Goal: Task Accomplishment & Management: Use online tool/utility

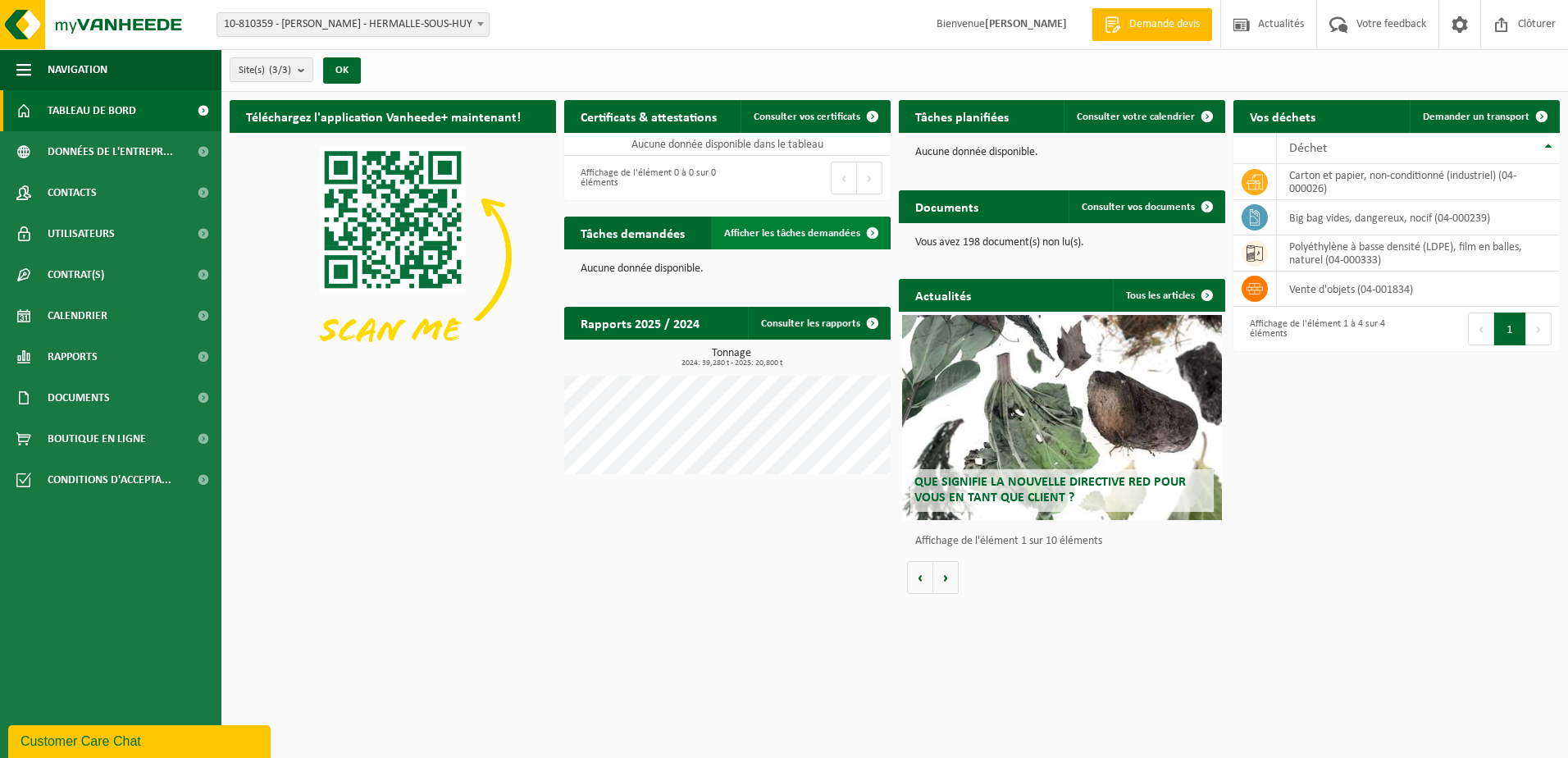
click at [746, 236] on span "Afficher les tâches demandées" at bounding box center [792, 233] width 137 height 11
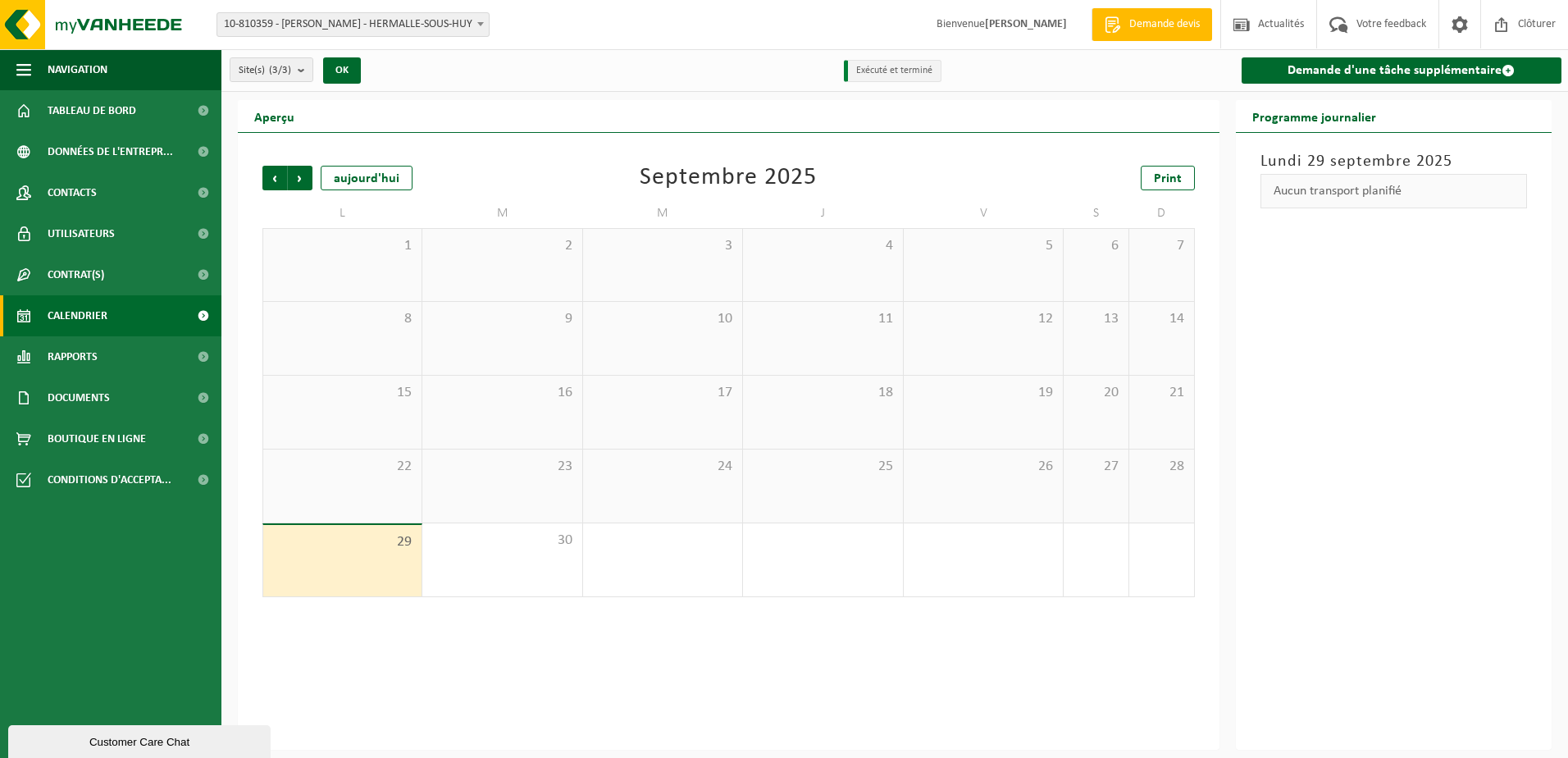
click at [386, 556] on div "29" at bounding box center [342, 560] width 159 height 71
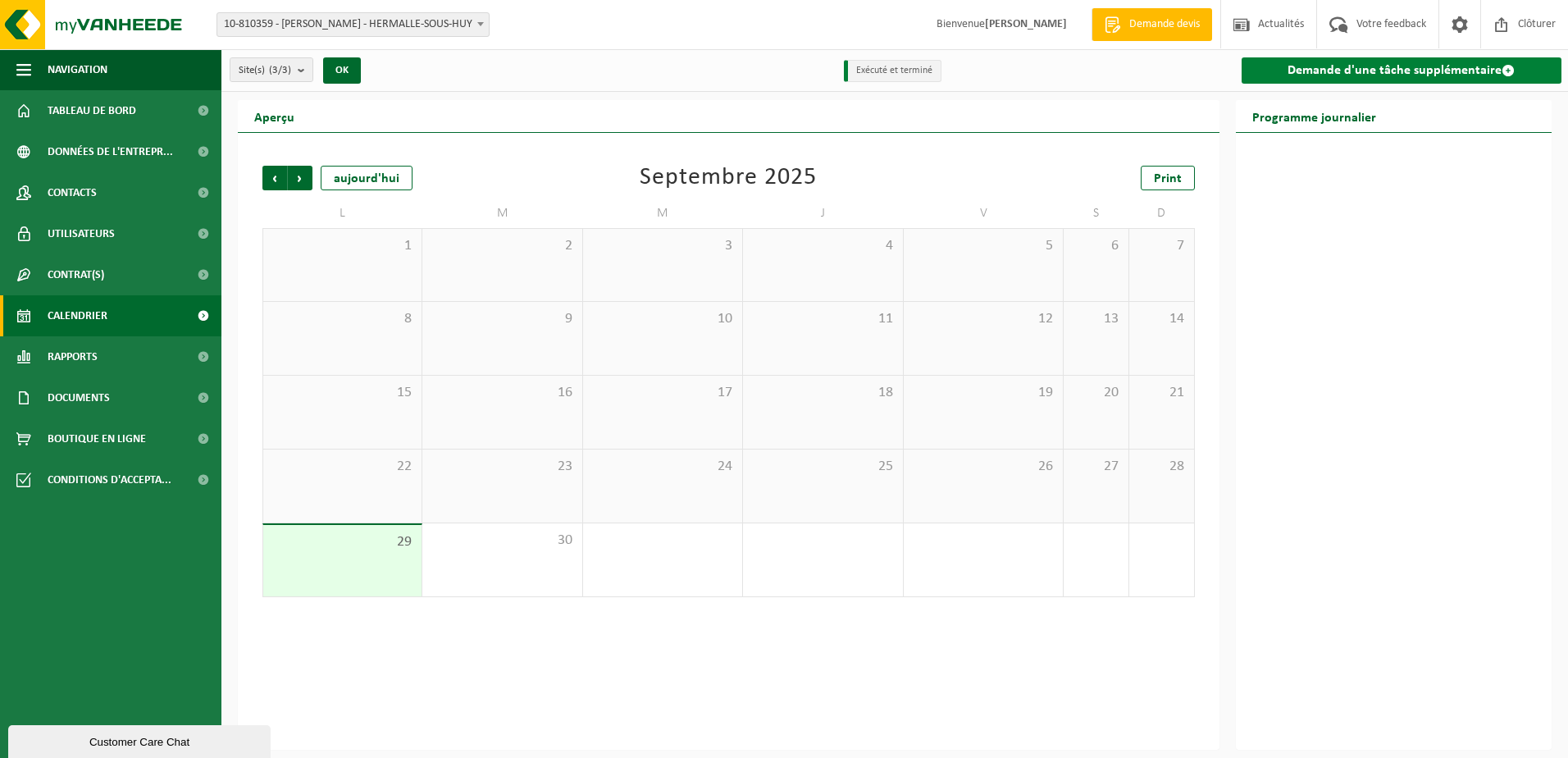
click at [1310, 66] on link "Demande d'une tâche supplémentaire" at bounding box center [1402, 70] width 321 height 26
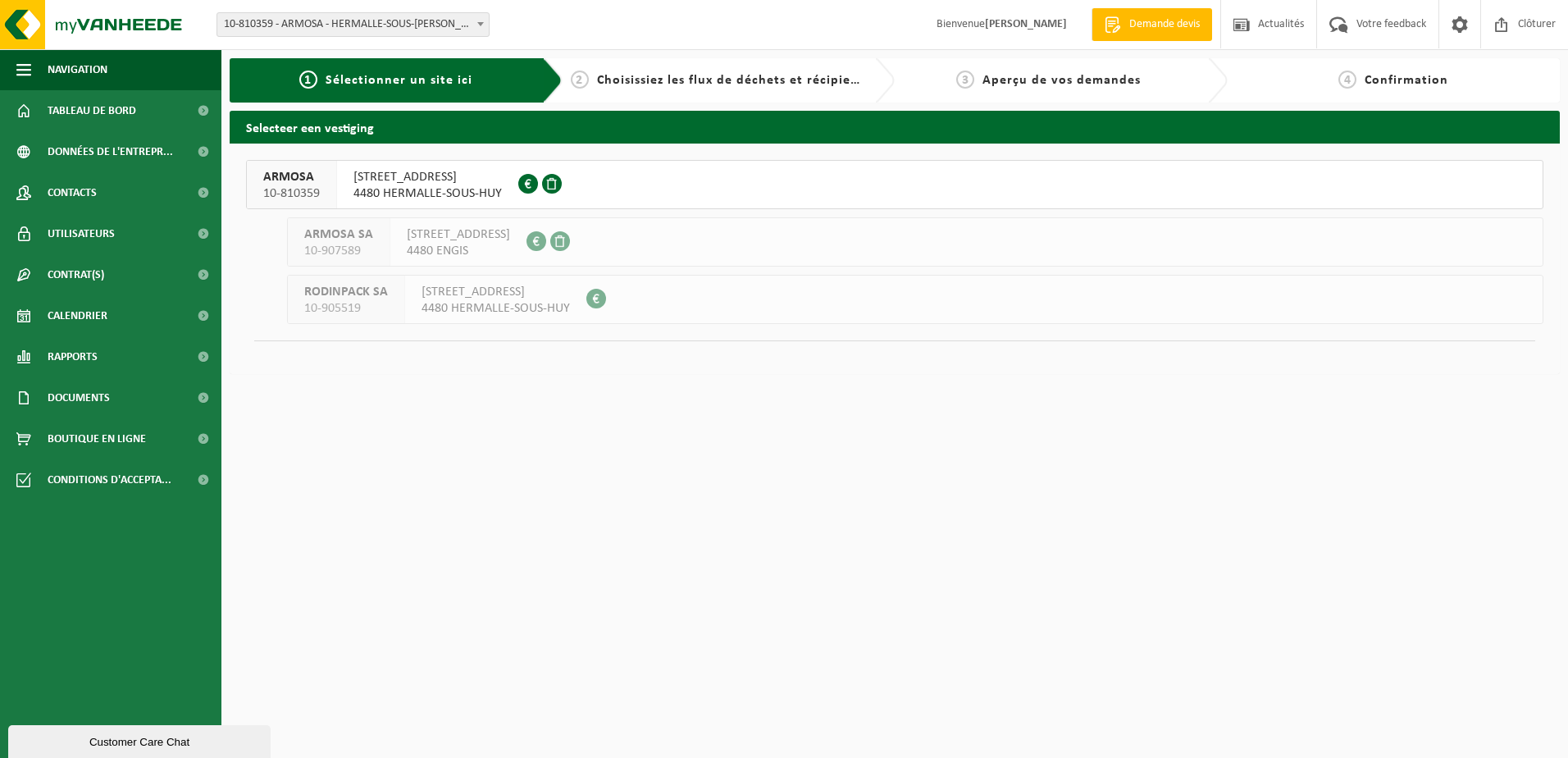
click at [404, 192] on span "4480 HERMALLE-SOUS-HUY" at bounding box center [427, 194] width 148 height 17
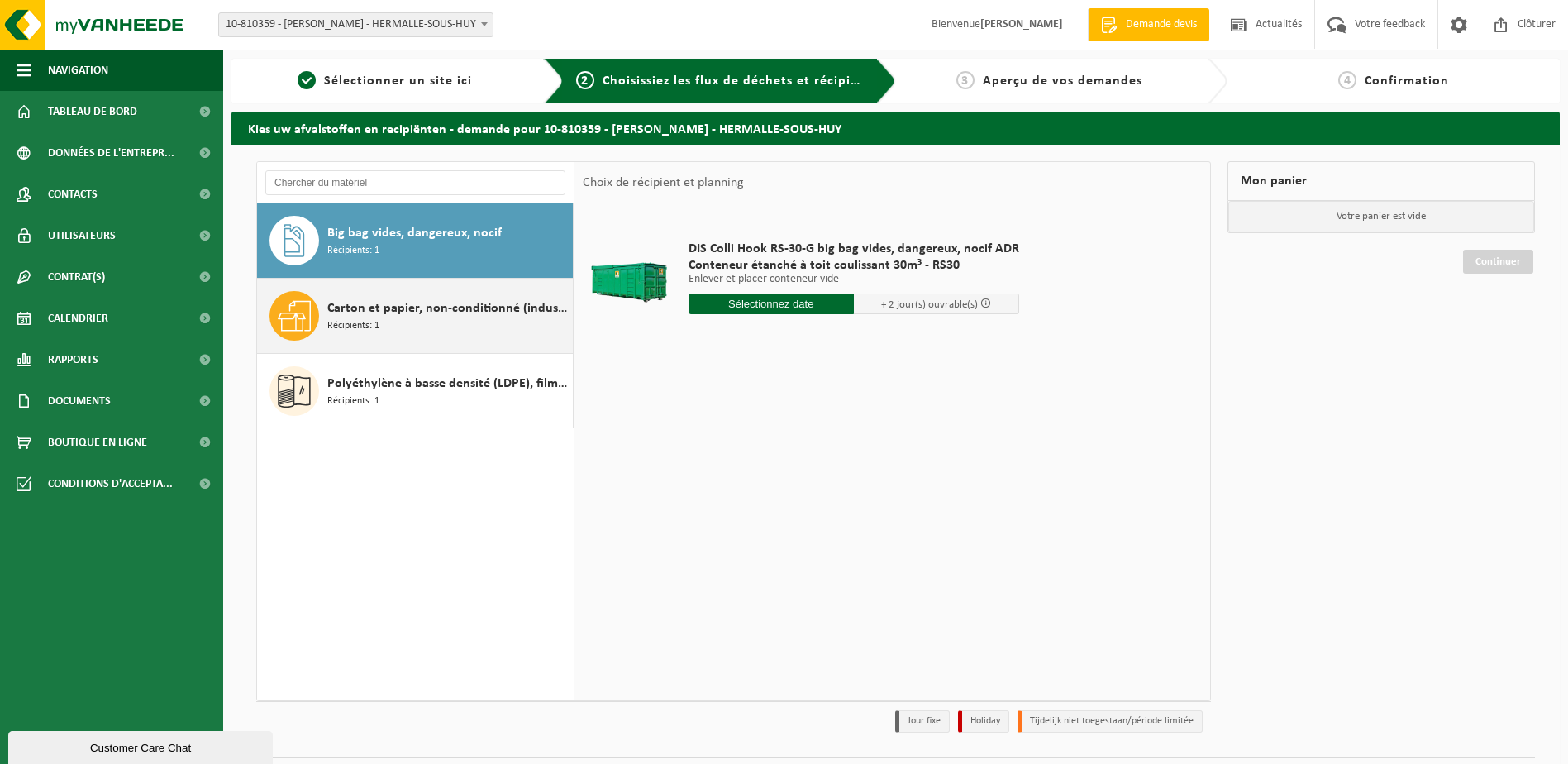
click at [426, 317] on span "Carton et papier, non-conditionné (industriel)" at bounding box center [448, 308] width 242 height 20
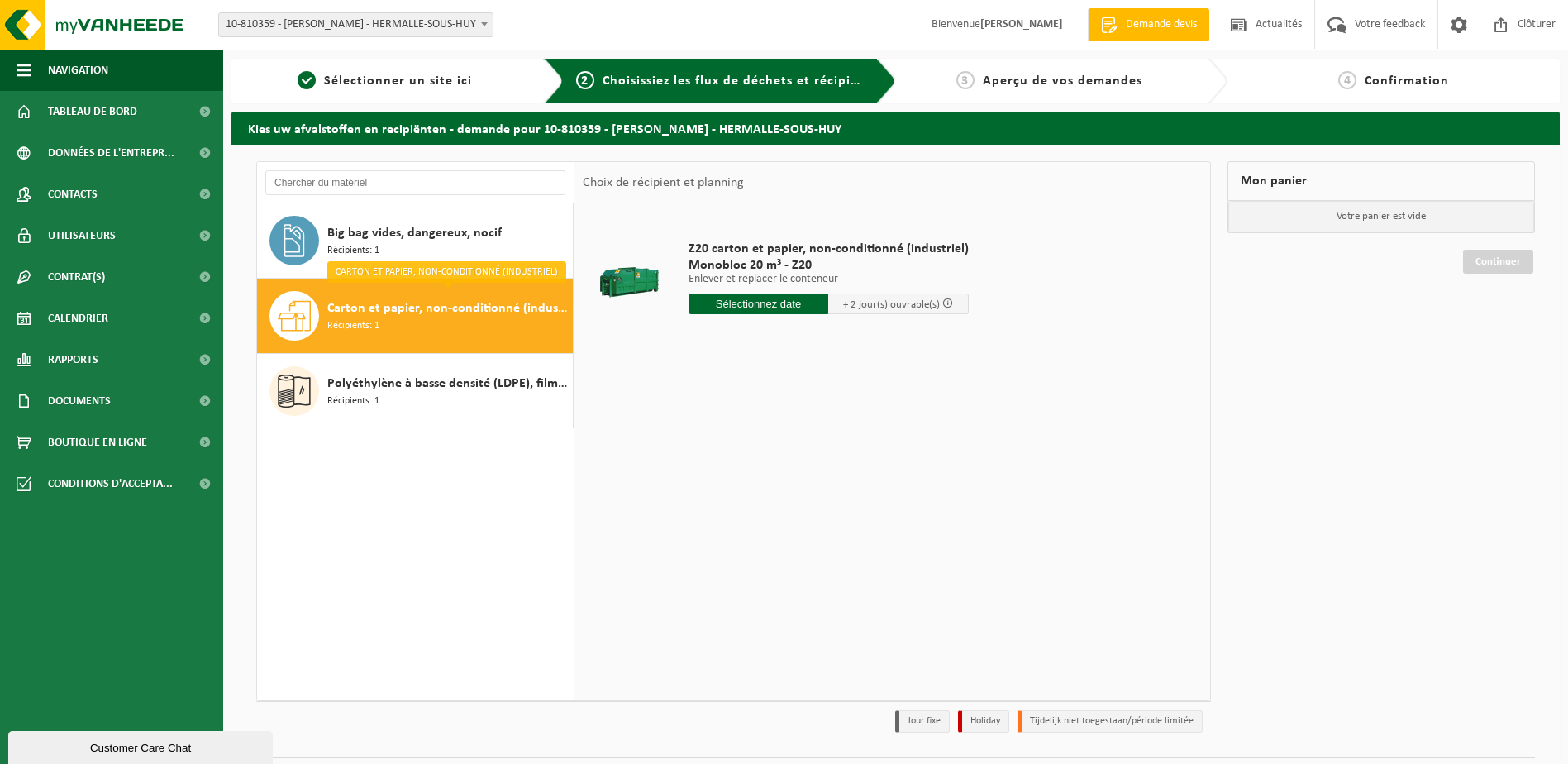
click at [705, 304] on input "text" at bounding box center [758, 304] width 140 height 20
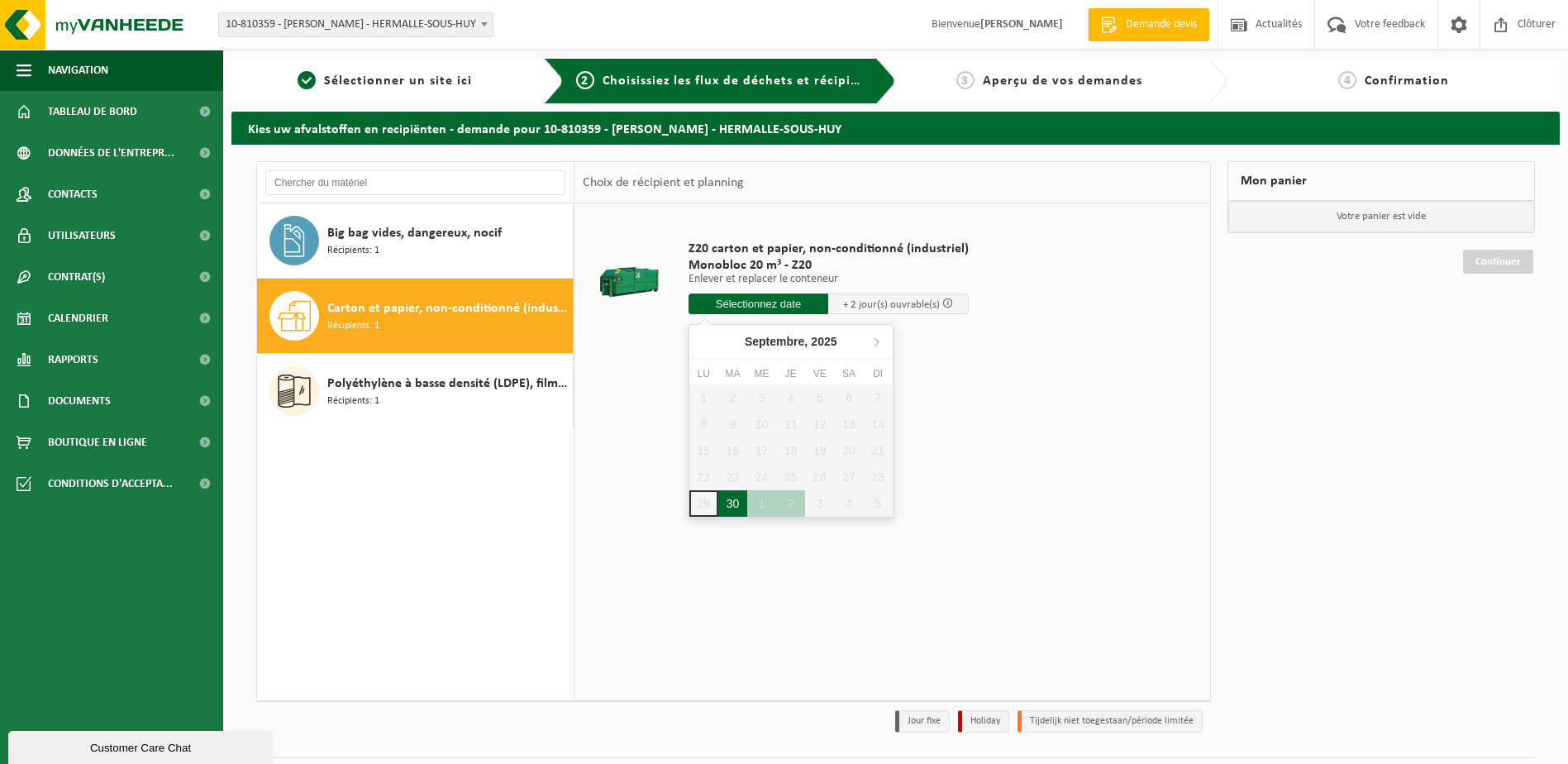
click at [734, 497] on div "30" at bounding box center [732, 503] width 29 height 26
type input "à partir de 2025-09-30"
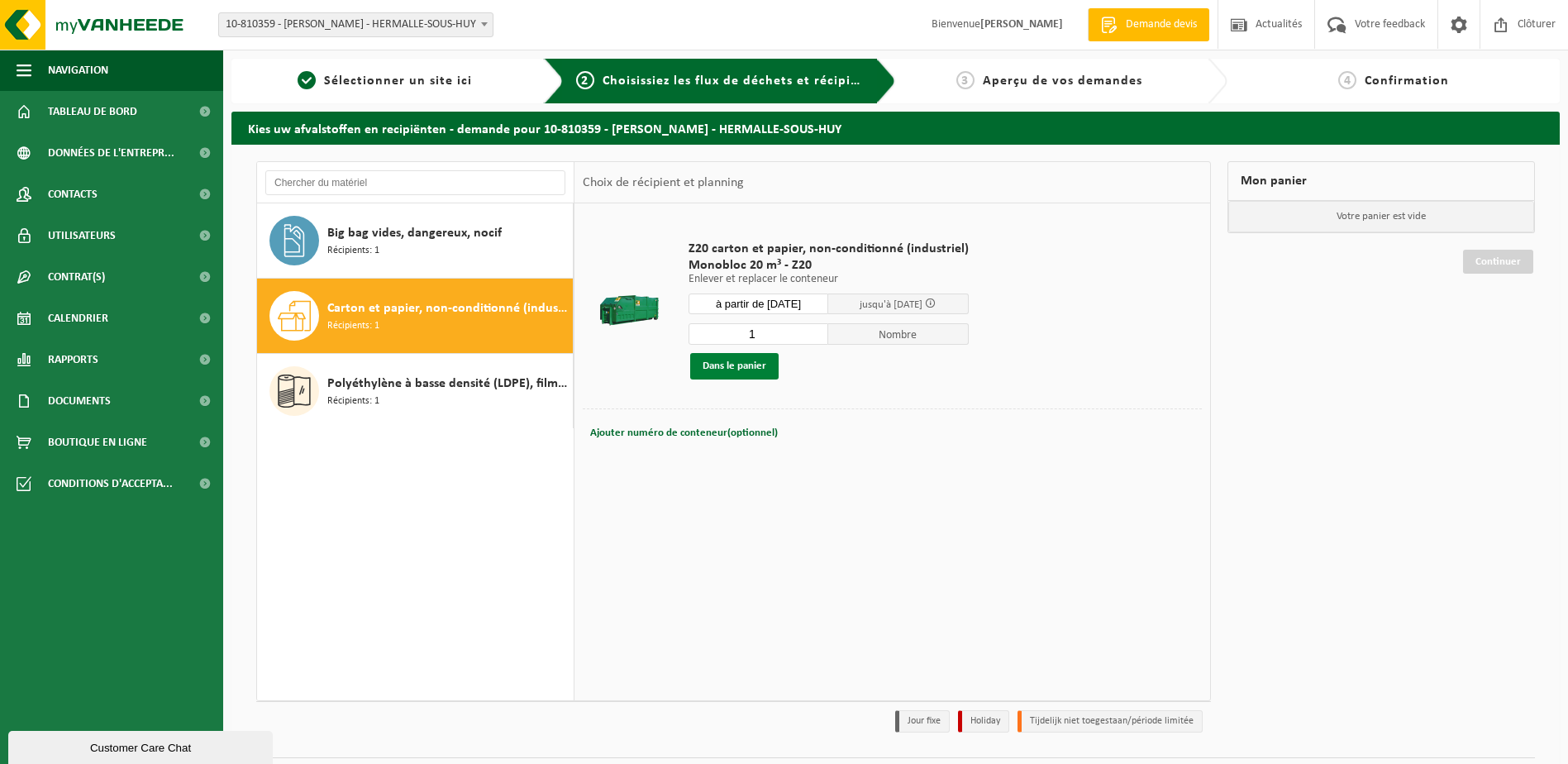
click at [760, 365] on button "Dans le panier" at bounding box center [734, 366] width 88 height 26
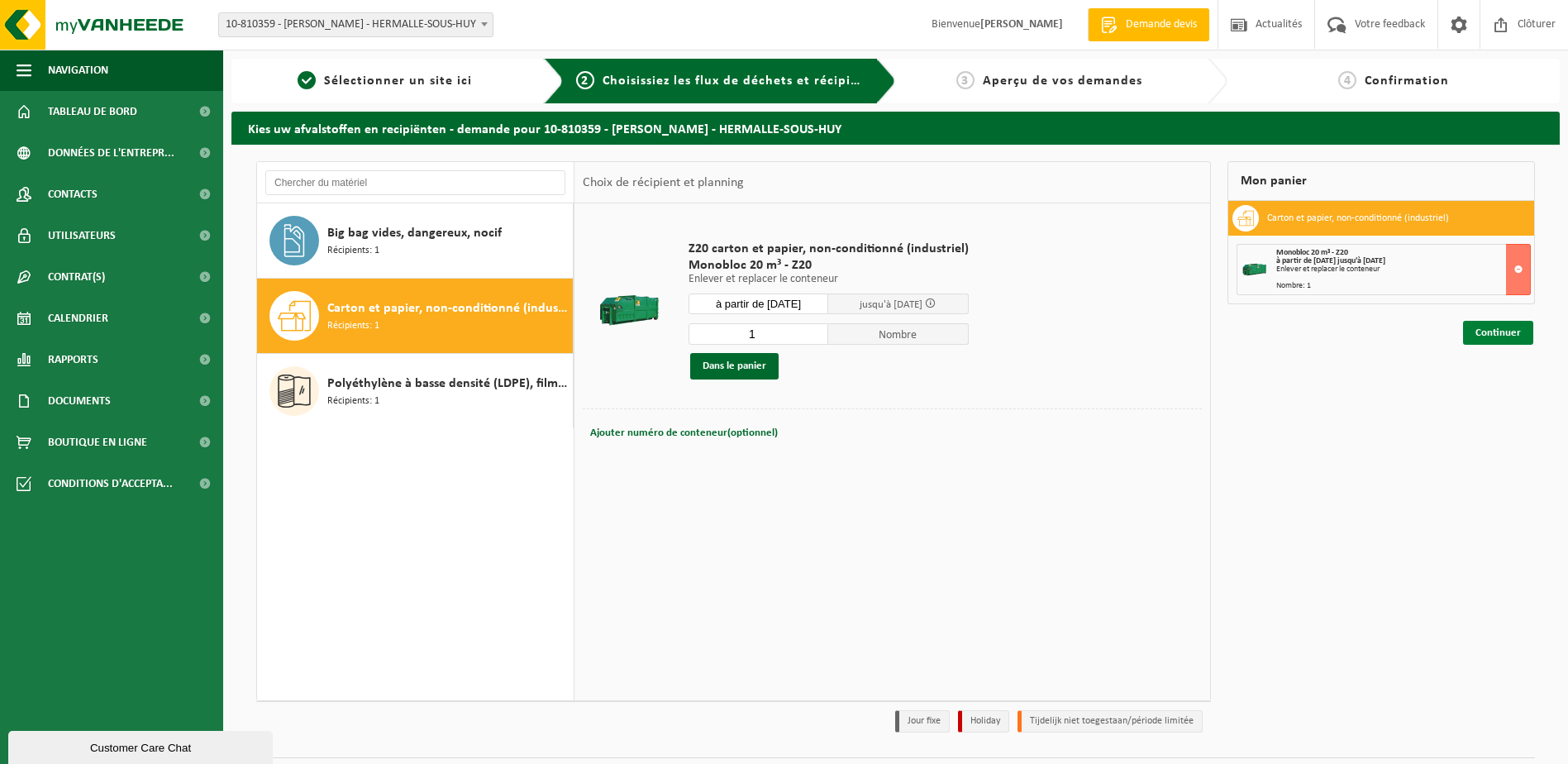
click at [1501, 328] on link "Continuer" at bounding box center [1498, 333] width 71 height 24
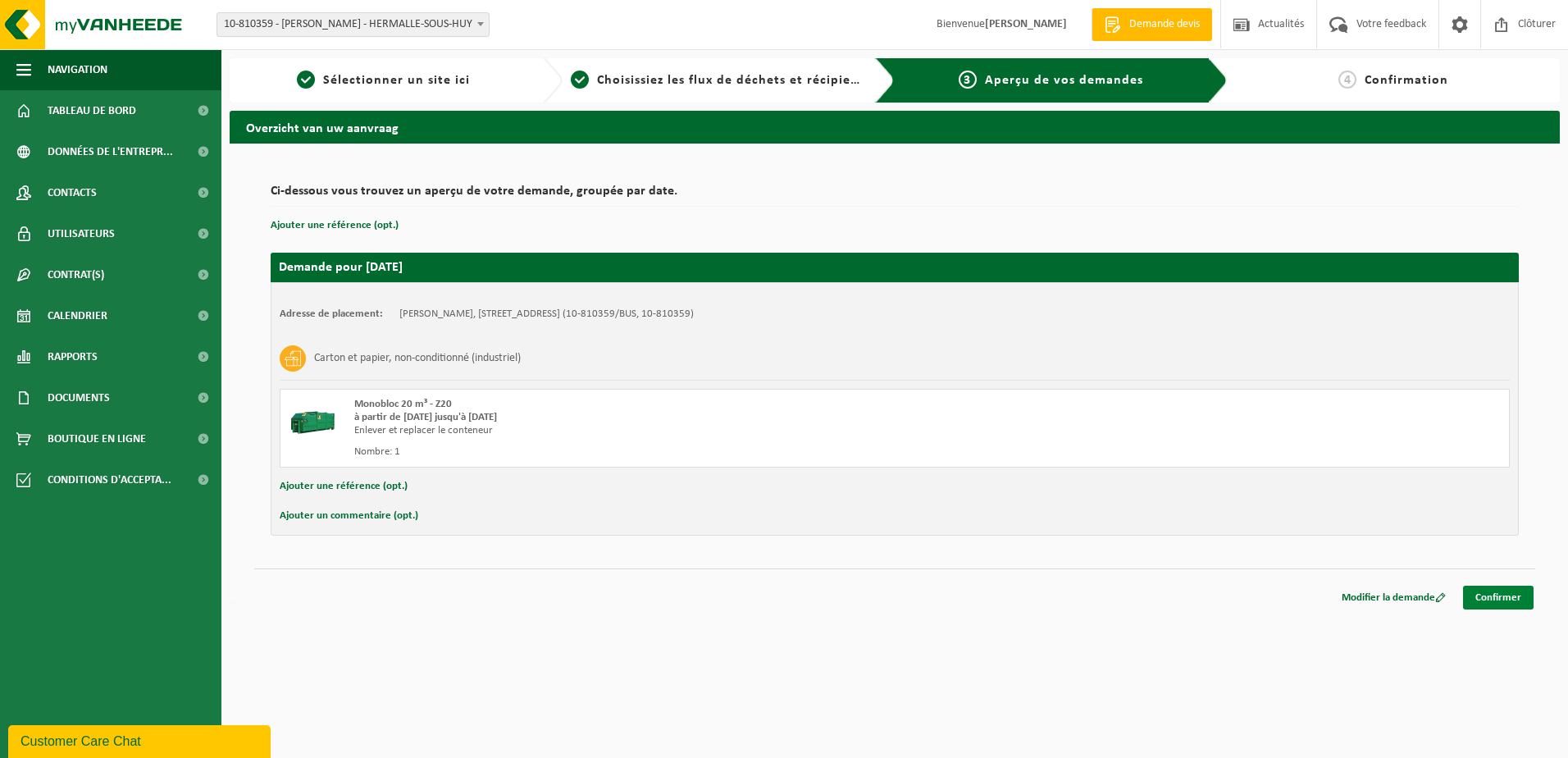
click at [1498, 598] on link "Confirmer" at bounding box center [1498, 598] width 70 height 24
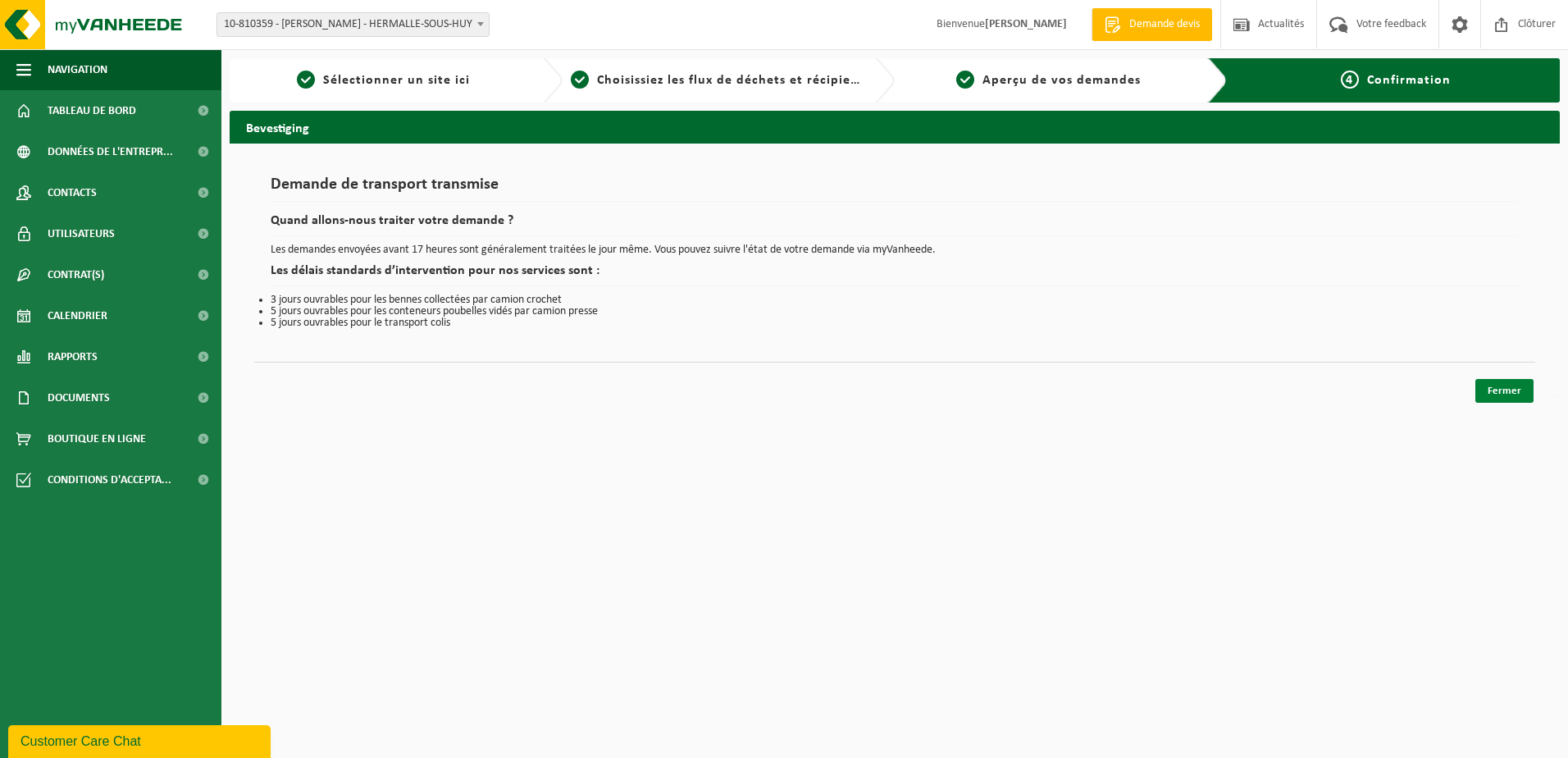
click at [1498, 391] on link "Fermer" at bounding box center [1504, 391] width 58 height 24
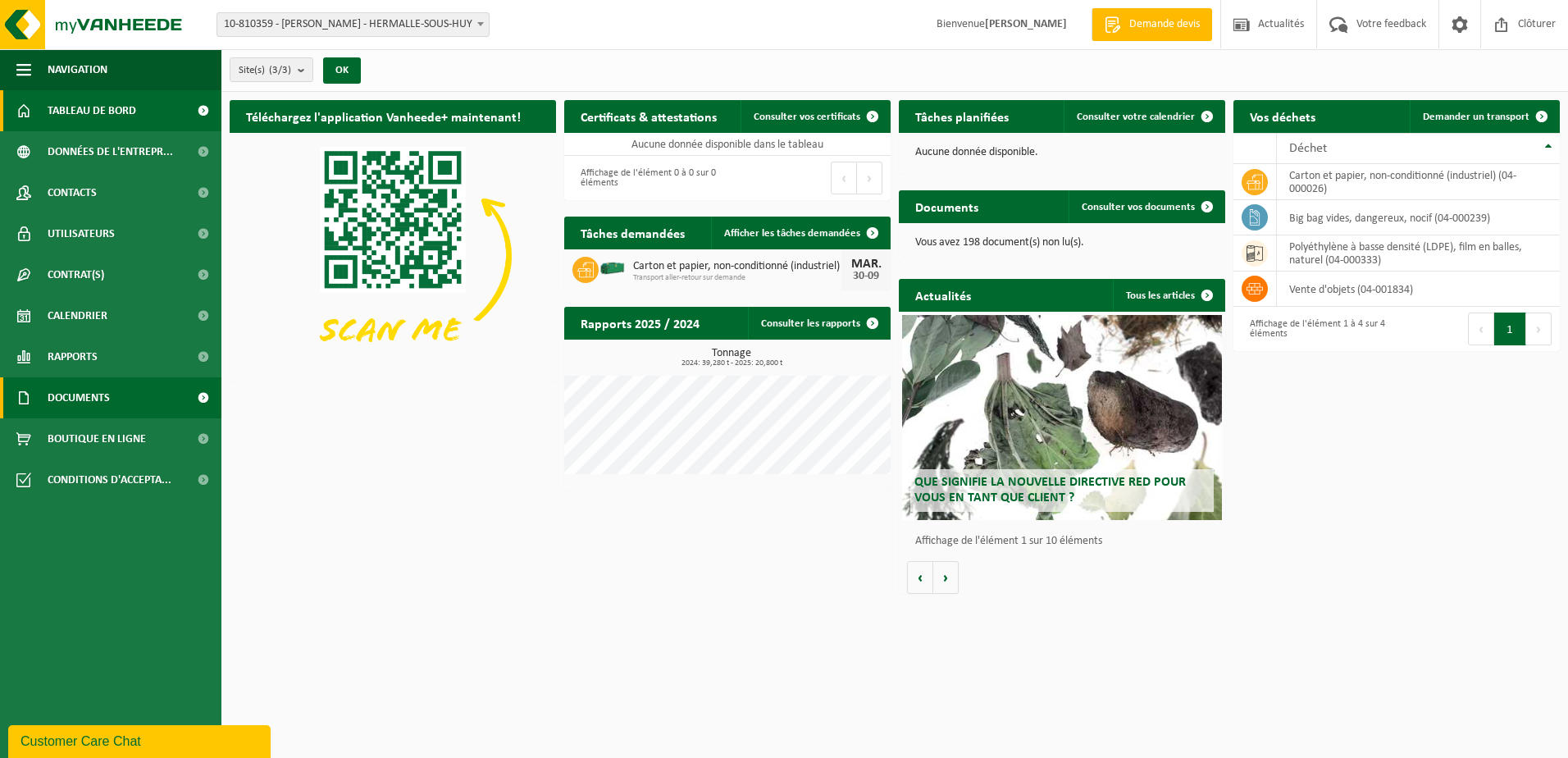
click at [93, 404] on span "Documents" at bounding box center [79, 397] width 63 height 41
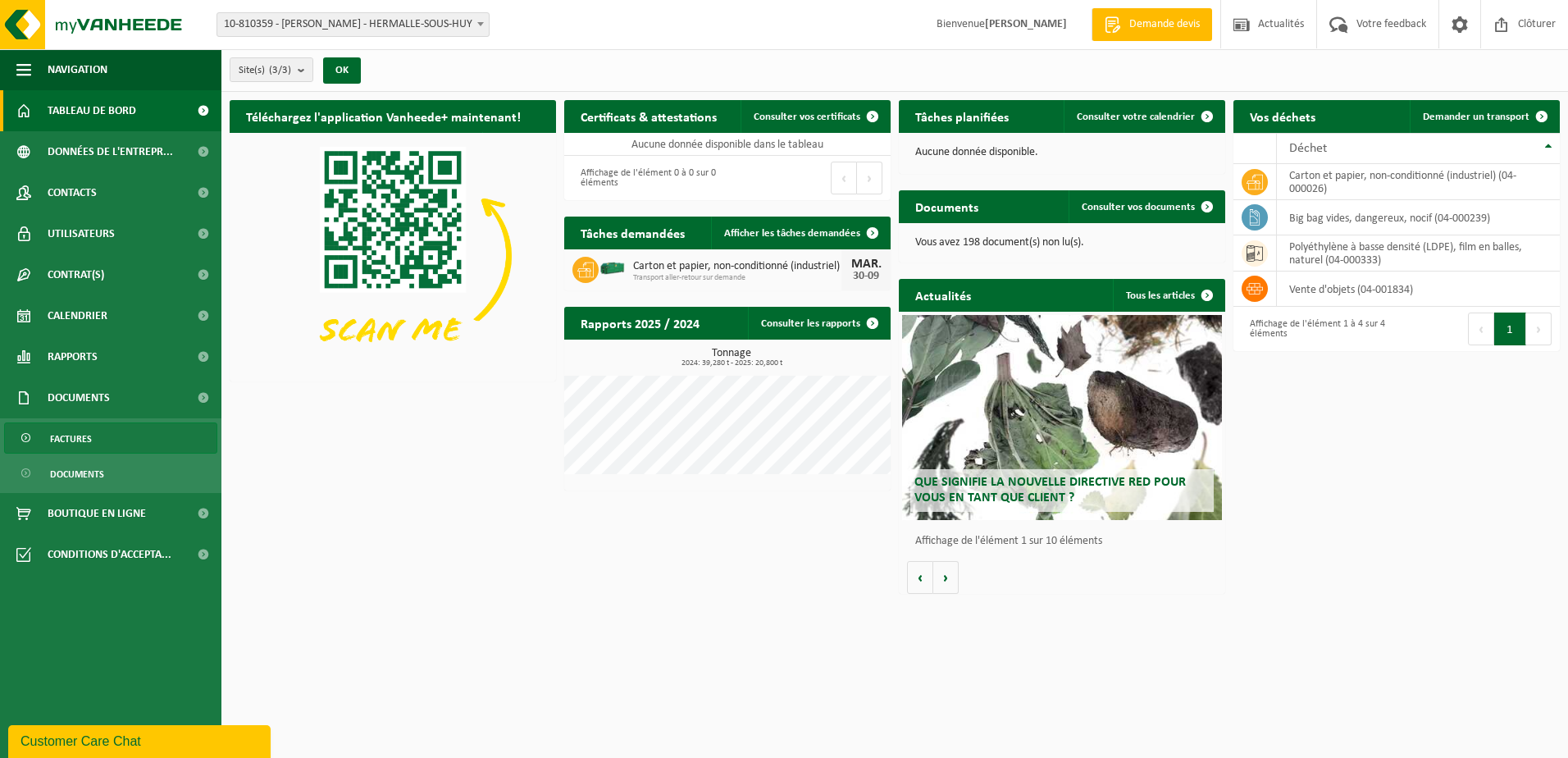
click at [90, 446] on span "Factures" at bounding box center [70, 439] width 42 height 31
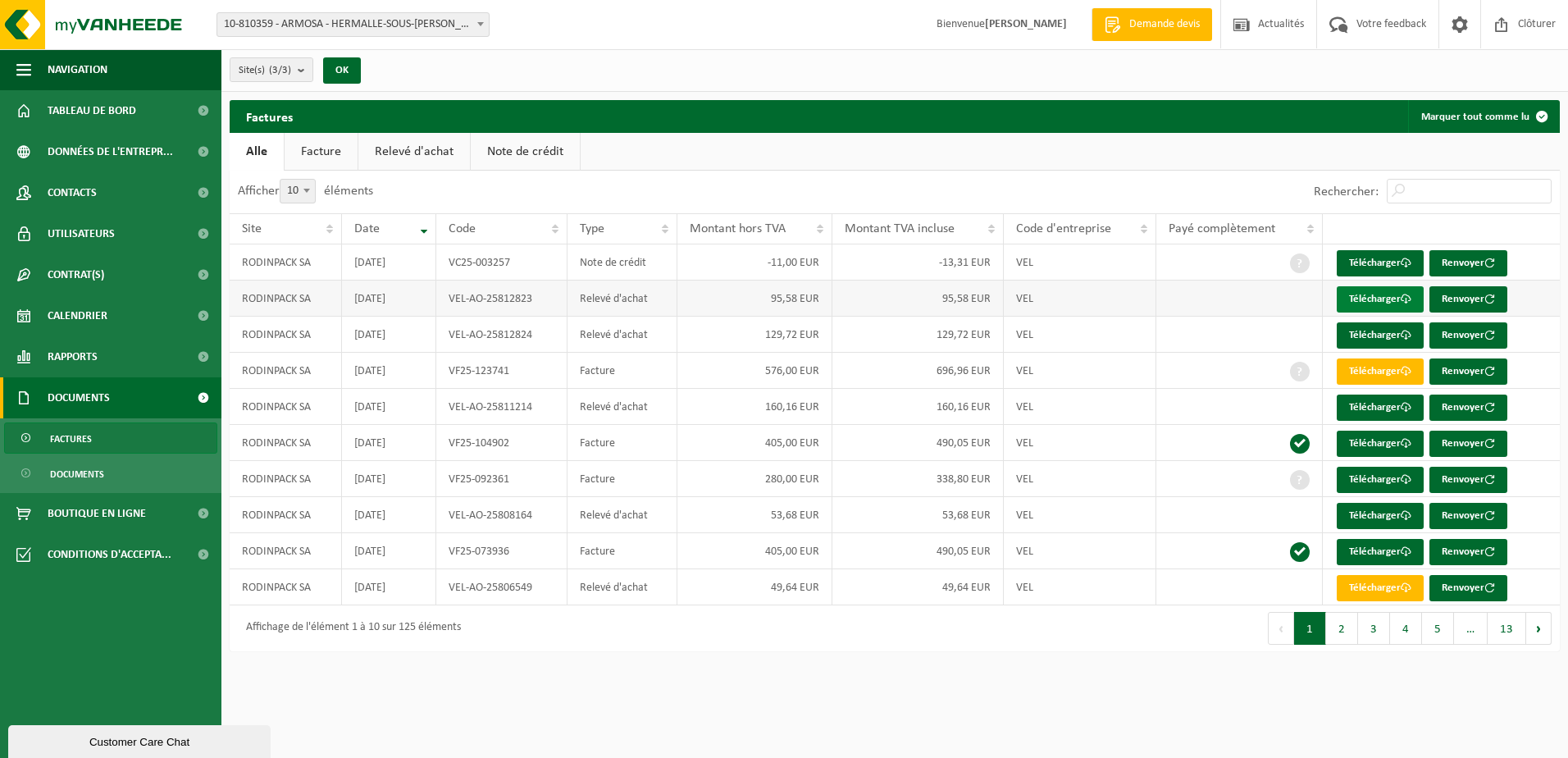
click at [1374, 299] on link "Télécharger" at bounding box center [1381, 299] width 87 height 26
click at [1384, 367] on link "Télécharger" at bounding box center [1381, 372] width 87 height 26
click at [75, 114] on span "Tableau de bord" at bounding box center [92, 111] width 89 height 41
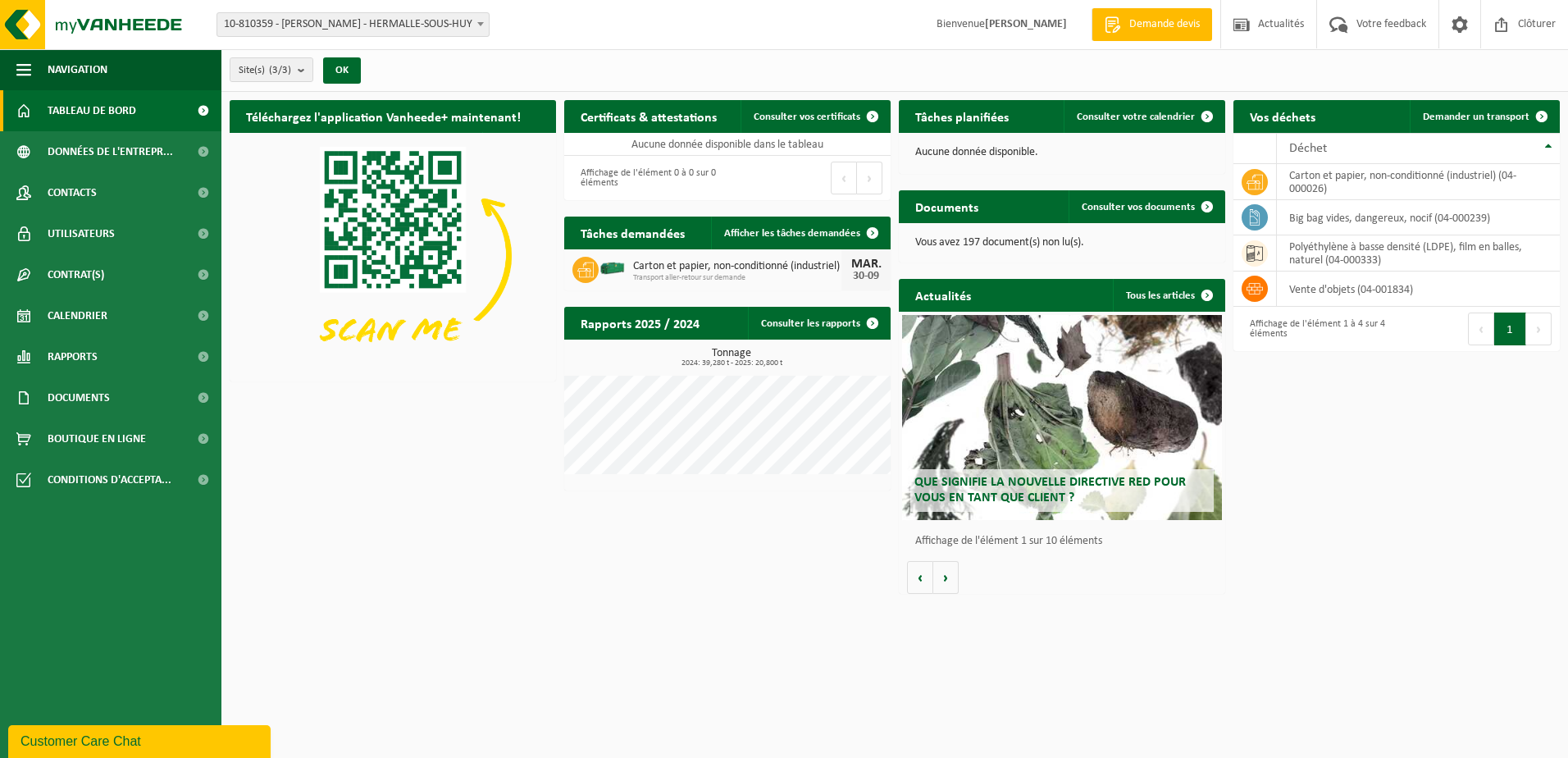
click at [689, 269] on span "Carton et papier, non-conditionné (industriel)" at bounding box center [738, 266] width 208 height 13
click at [778, 233] on span "Afficher les tâches demandées" at bounding box center [792, 233] width 137 height 11
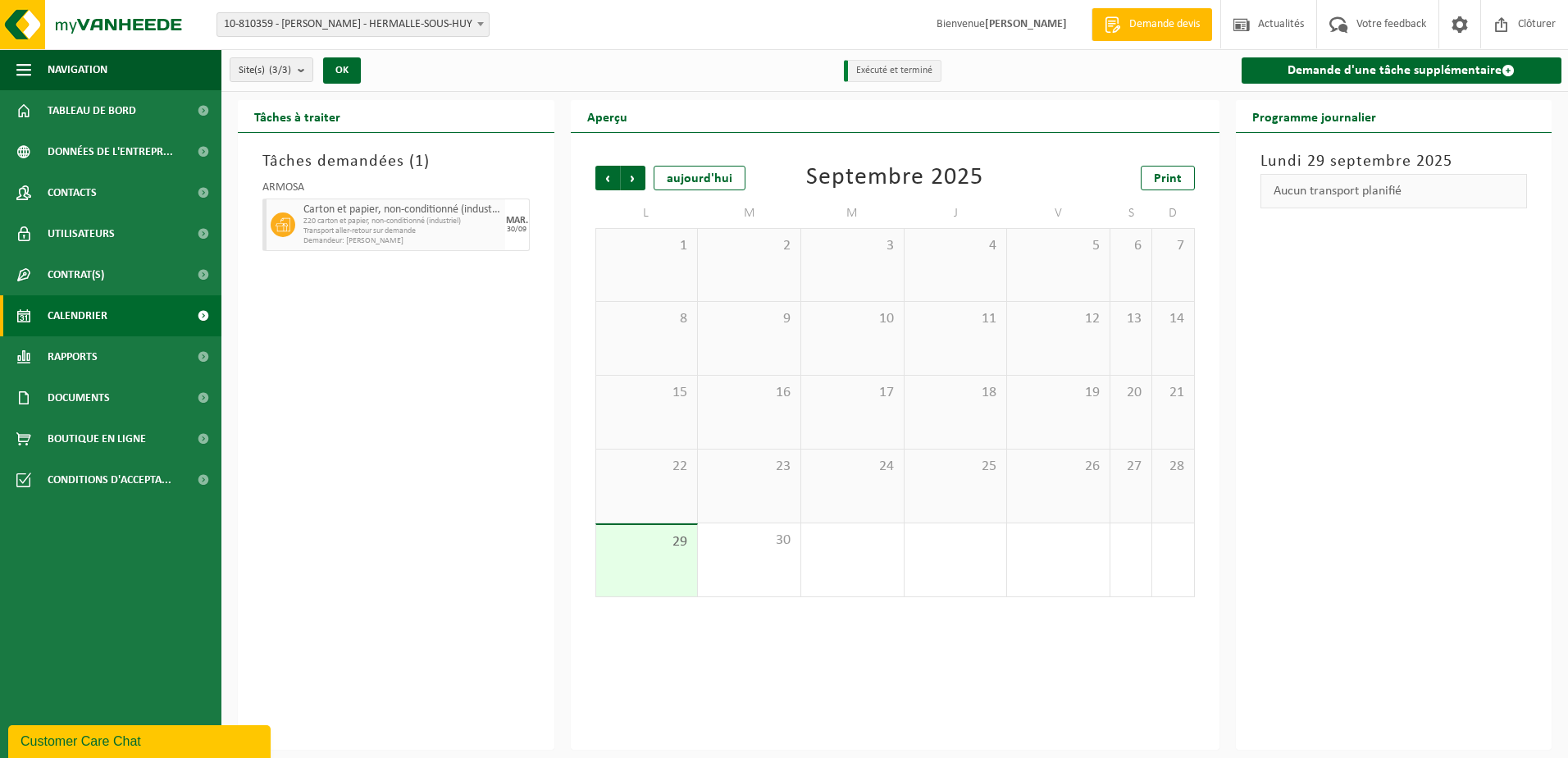
click at [355, 219] on span "Z20 carton et papier, non-conditionné (industriel)" at bounding box center [402, 221] width 197 height 10
click at [56, 113] on span "Tableau de bord" at bounding box center [92, 111] width 89 height 41
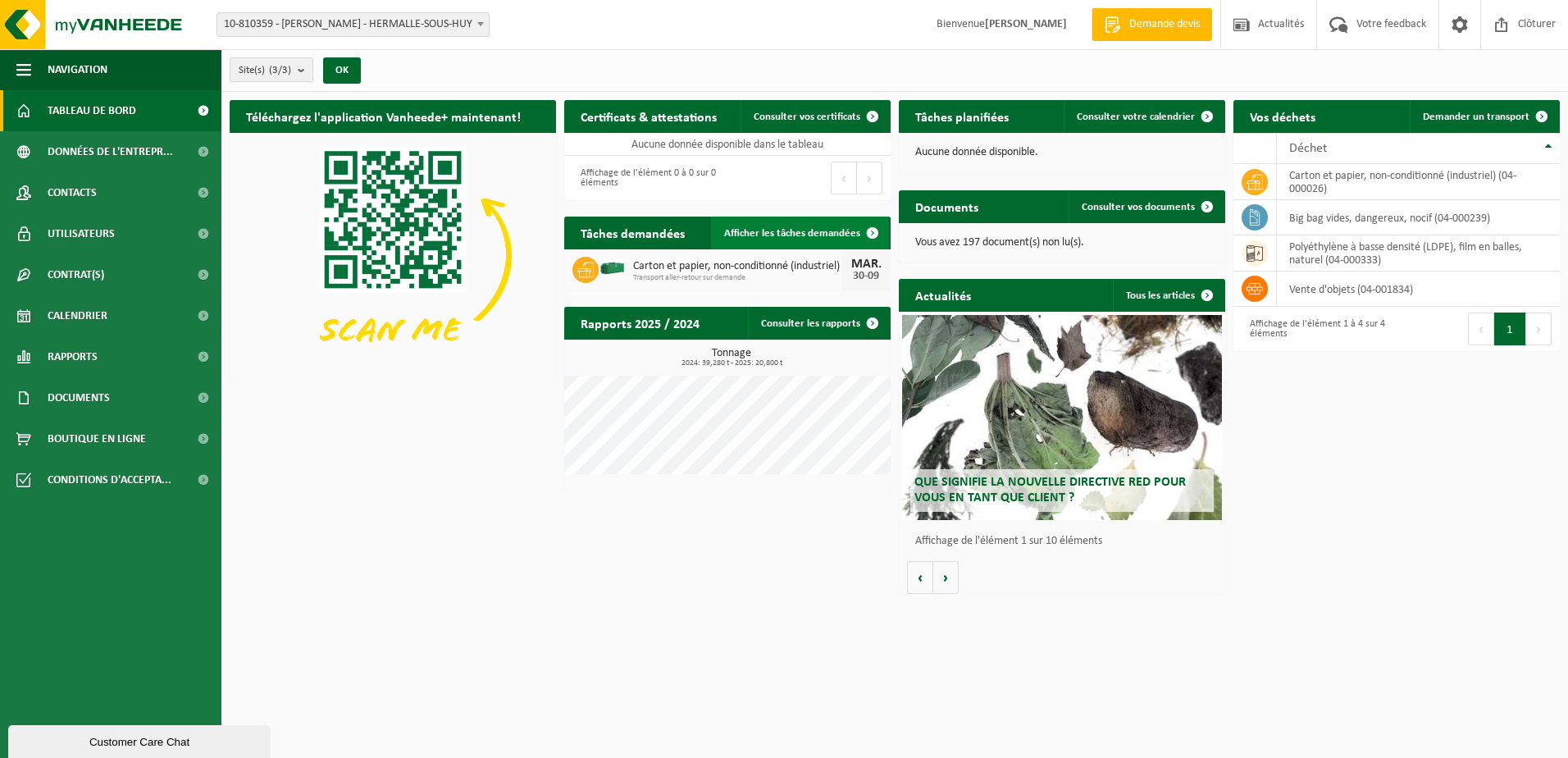
click at [759, 235] on span "Afficher les tâches demandées" at bounding box center [792, 233] width 137 height 11
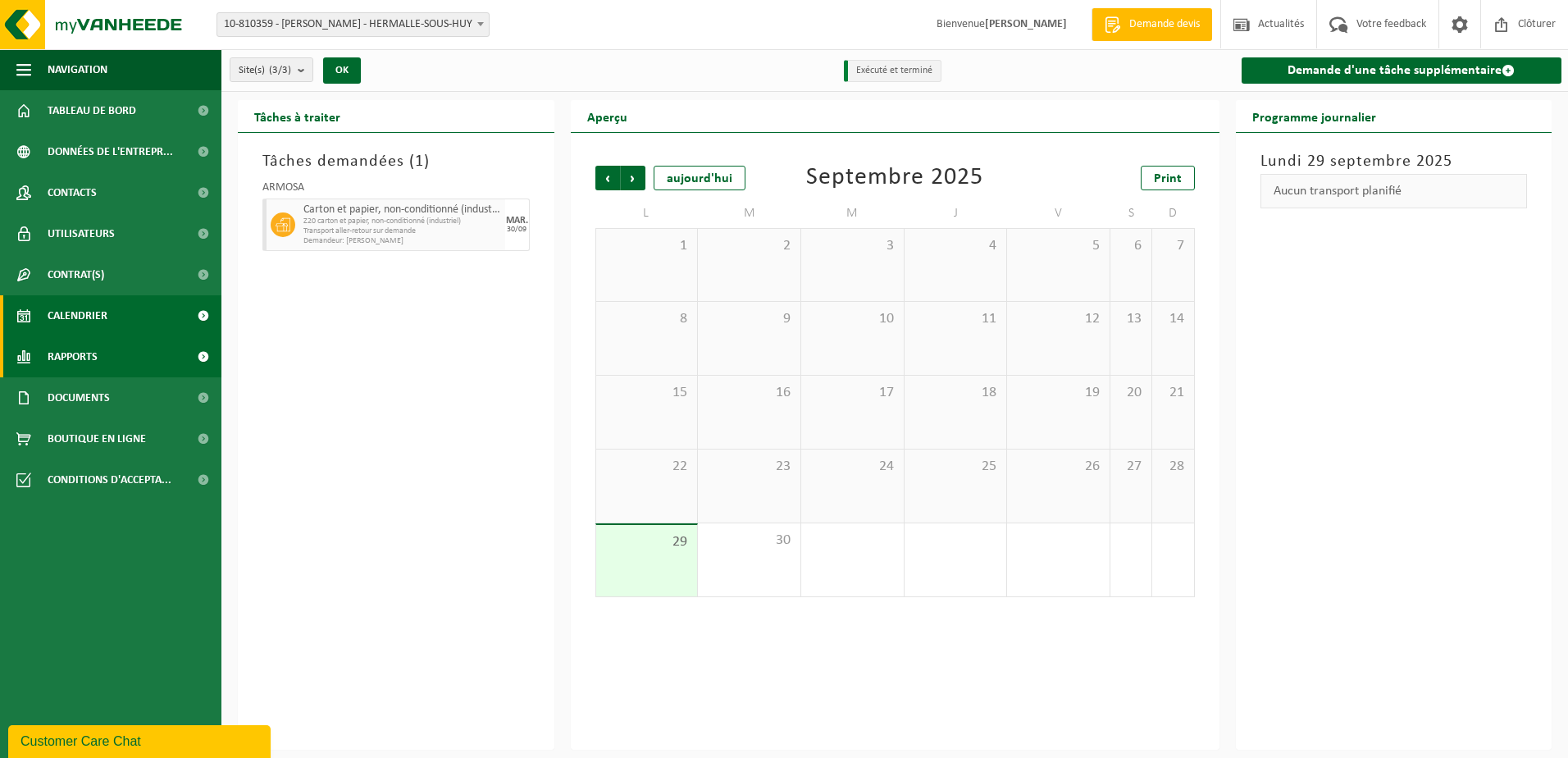
click at [134, 353] on link "Rapports" at bounding box center [111, 357] width 221 height 41
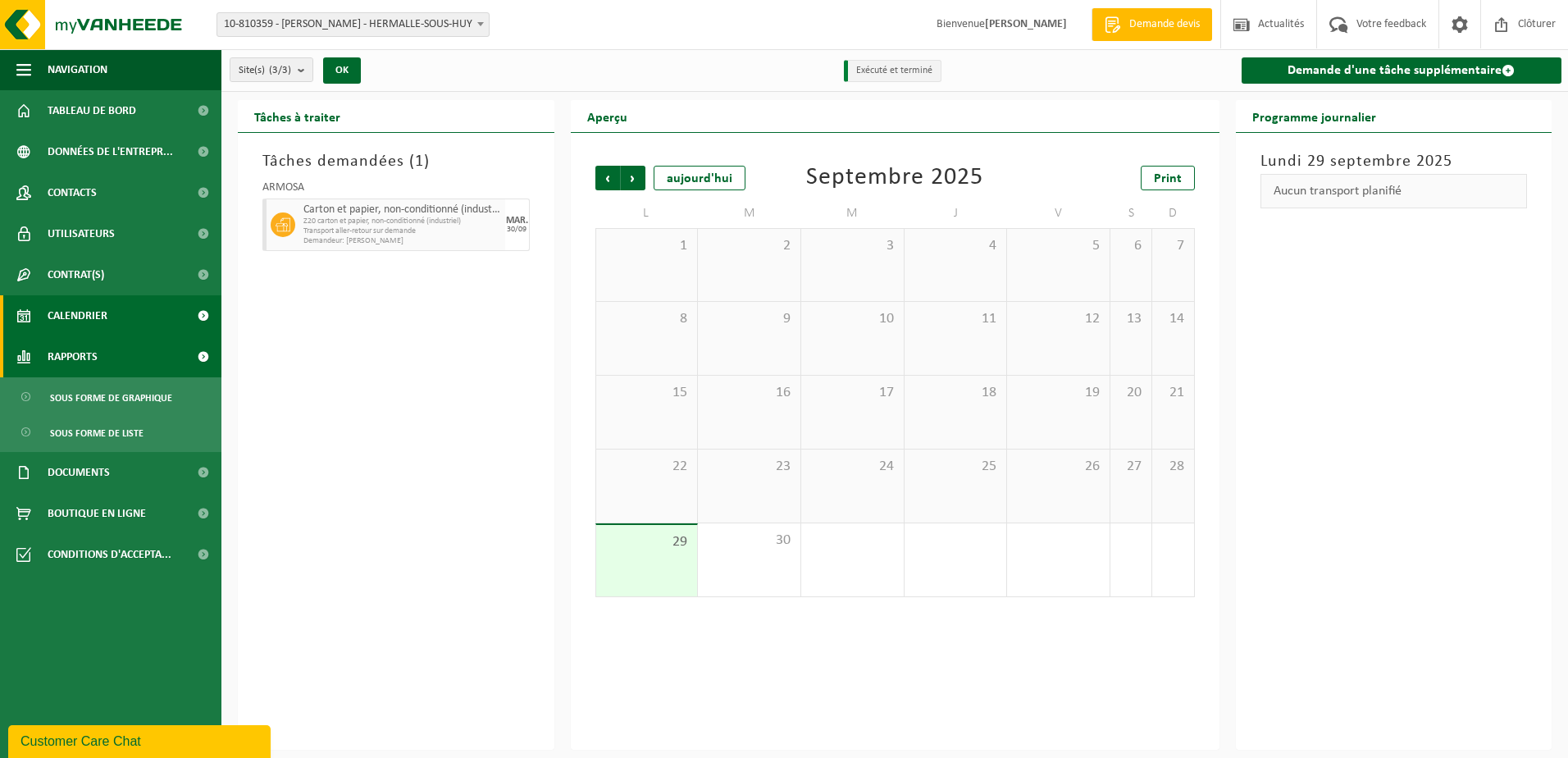
click at [131, 361] on link "Rapports" at bounding box center [111, 357] width 221 height 41
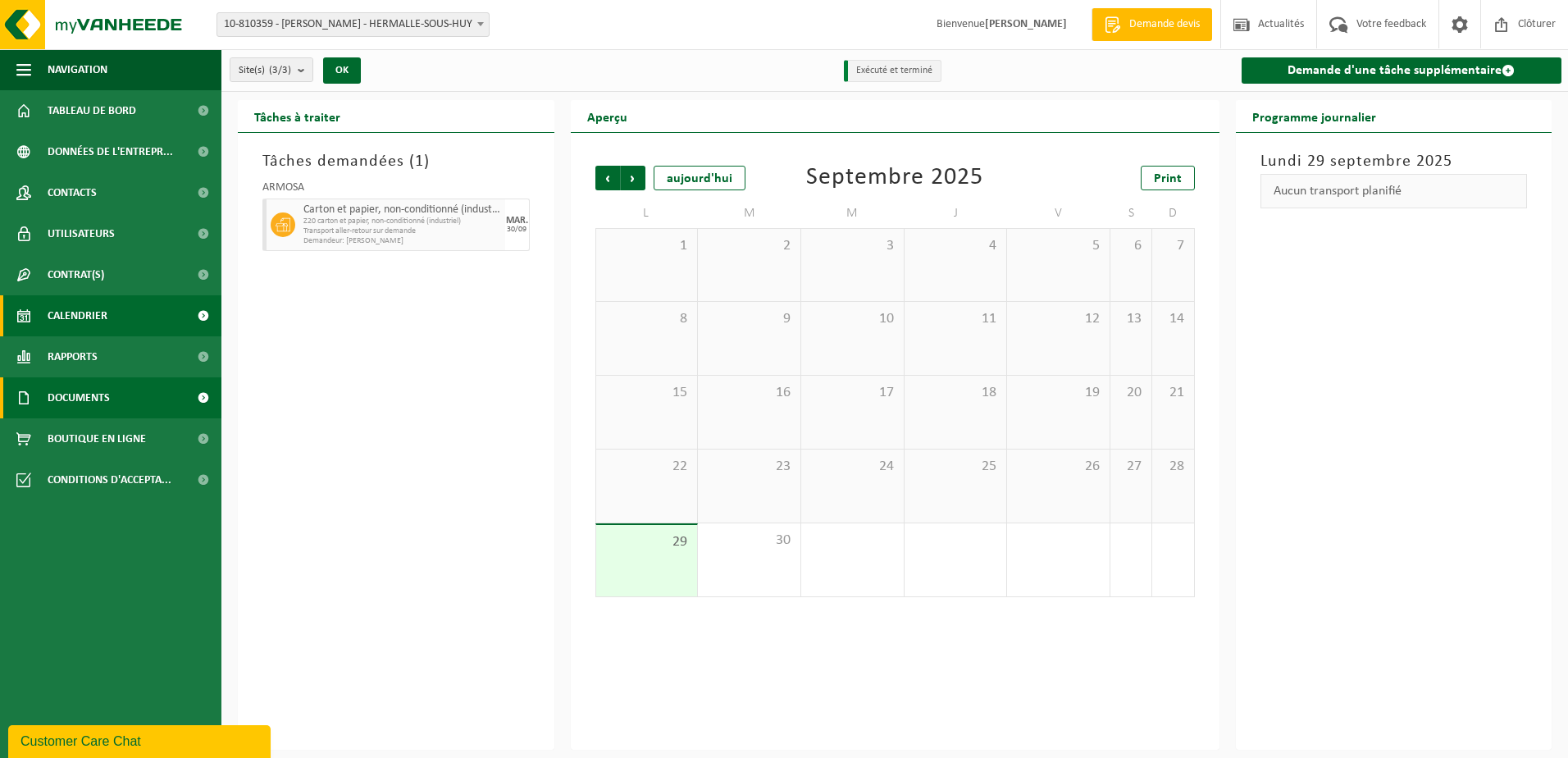
click at [133, 405] on link "Documents" at bounding box center [111, 397] width 221 height 41
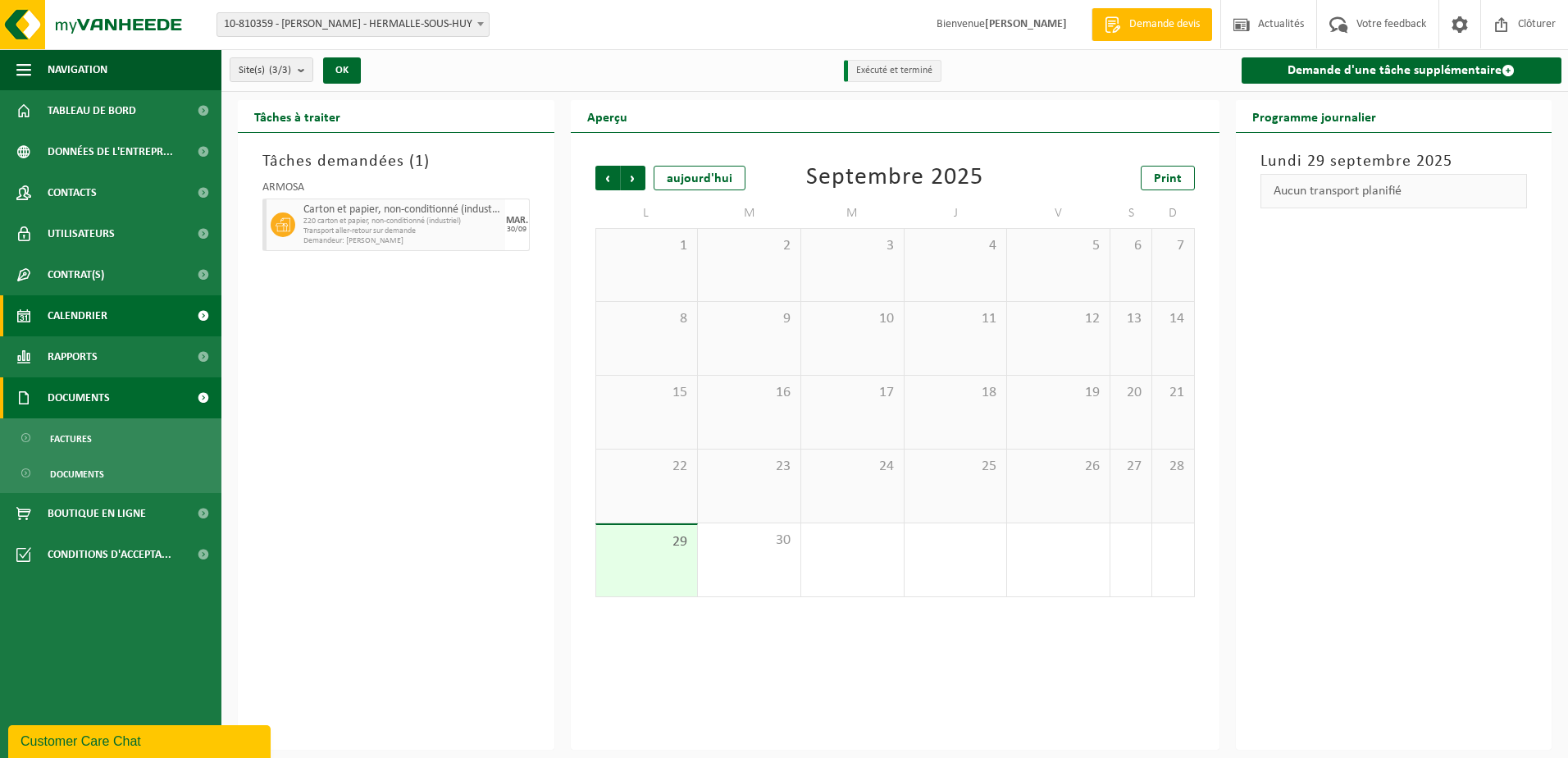
click at [140, 402] on link "Documents" at bounding box center [111, 397] width 221 height 41
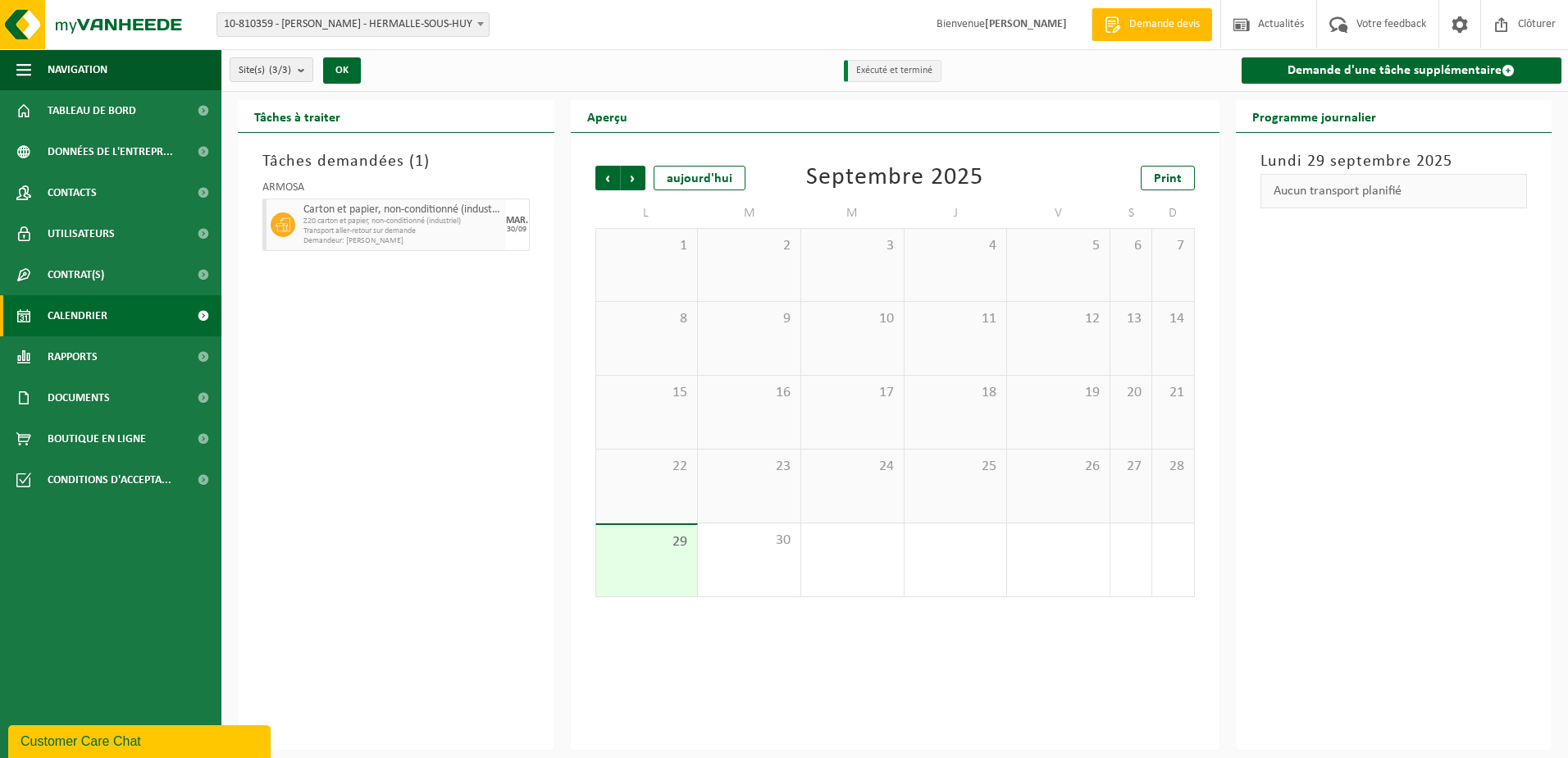
click at [107, 307] on span "Calendrier" at bounding box center [77, 315] width 60 height 41
